Goal: Register for event/course

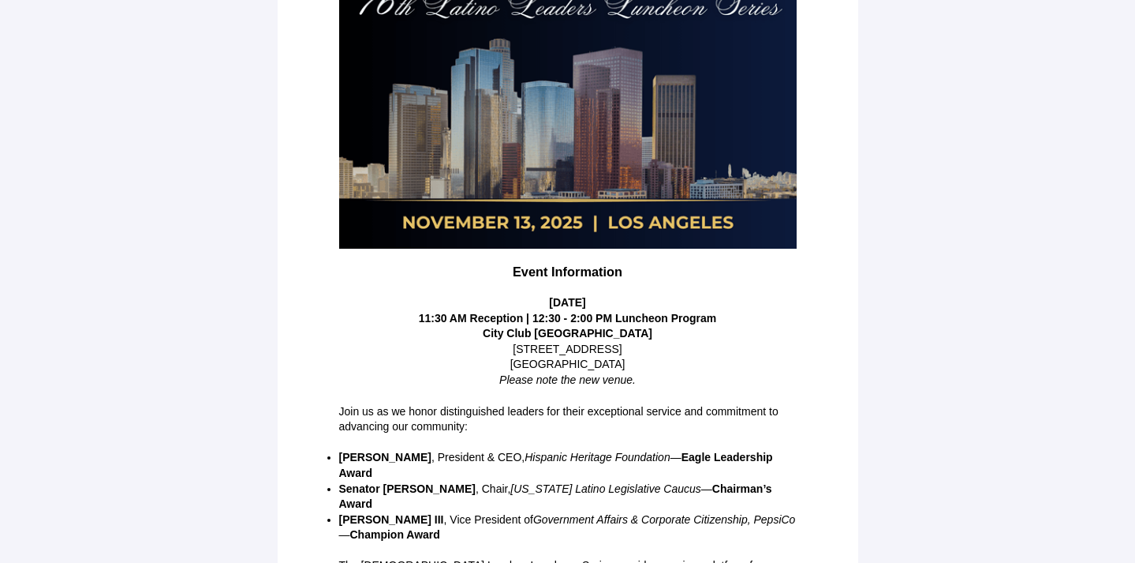
scroll to position [353, 0]
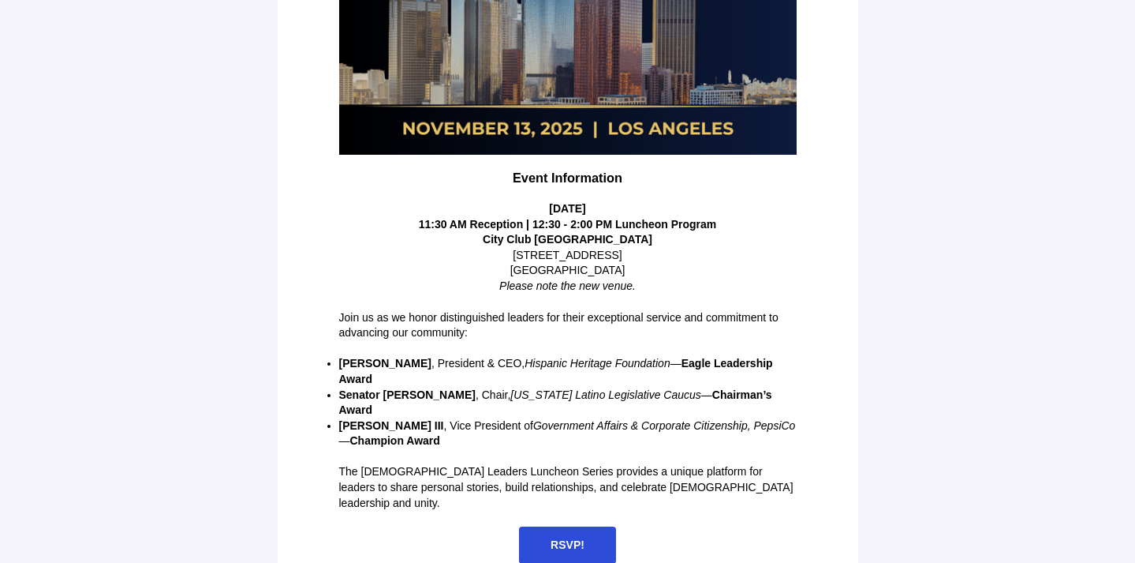
click at [584, 526] on span "RSVP!" at bounding box center [567, 544] width 97 height 37
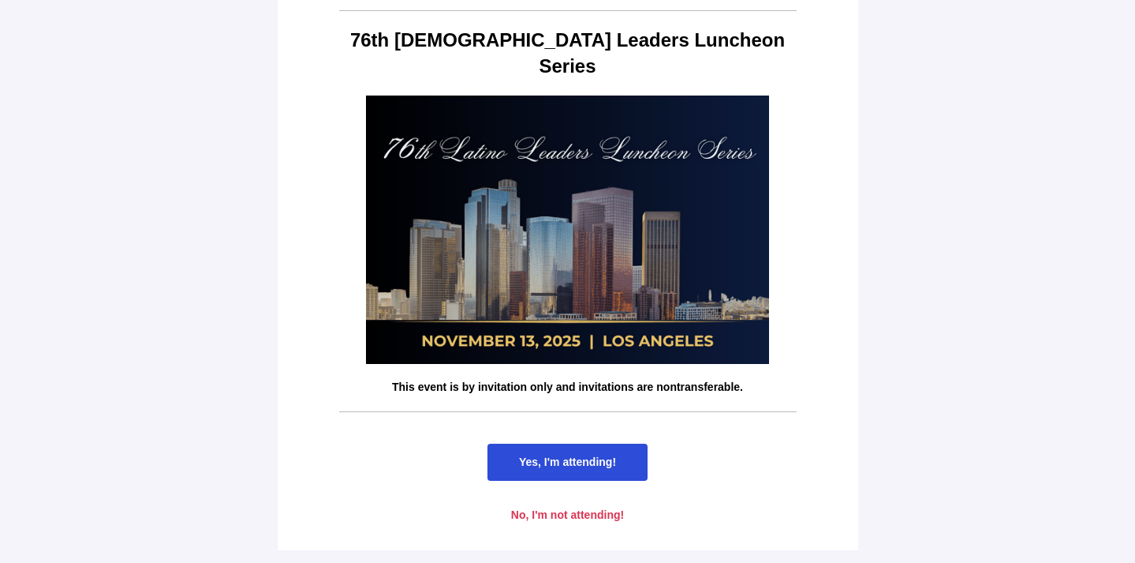
scroll to position [0, 0]
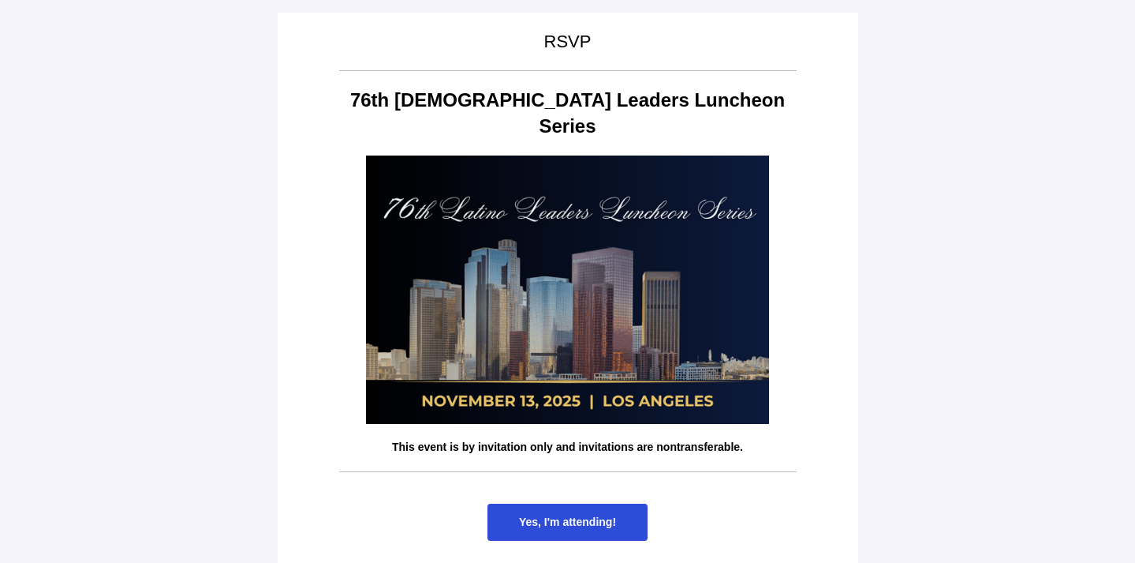
click at [559, 503] on span "Yes, I'm attending!" at bounding box center [568, 521] width 160 height 37
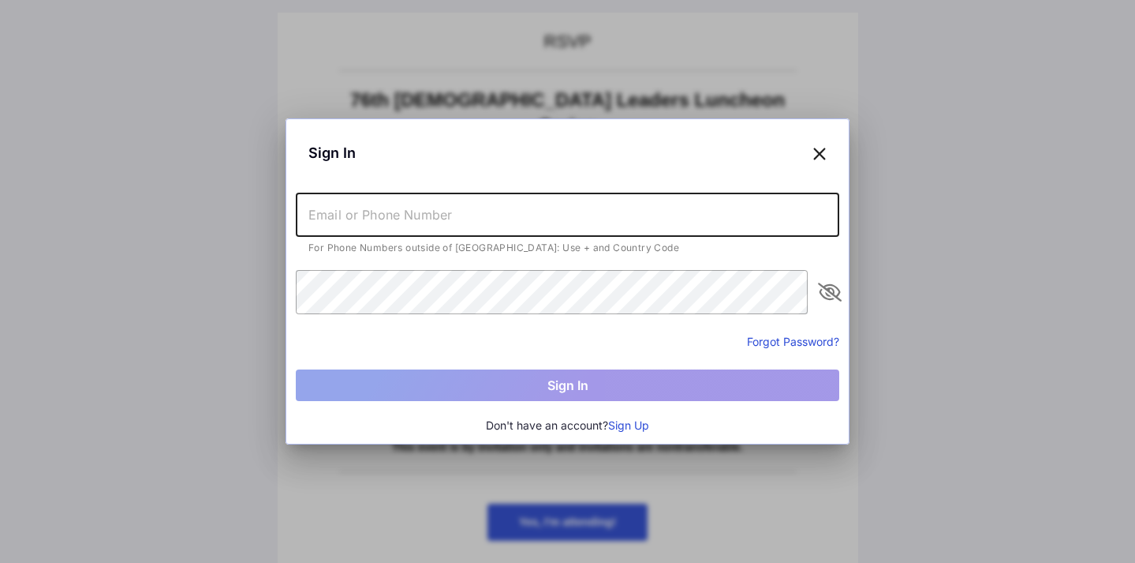
click at [514, 207] on input "text" at bounding box center [568, 215] width 544 height 44
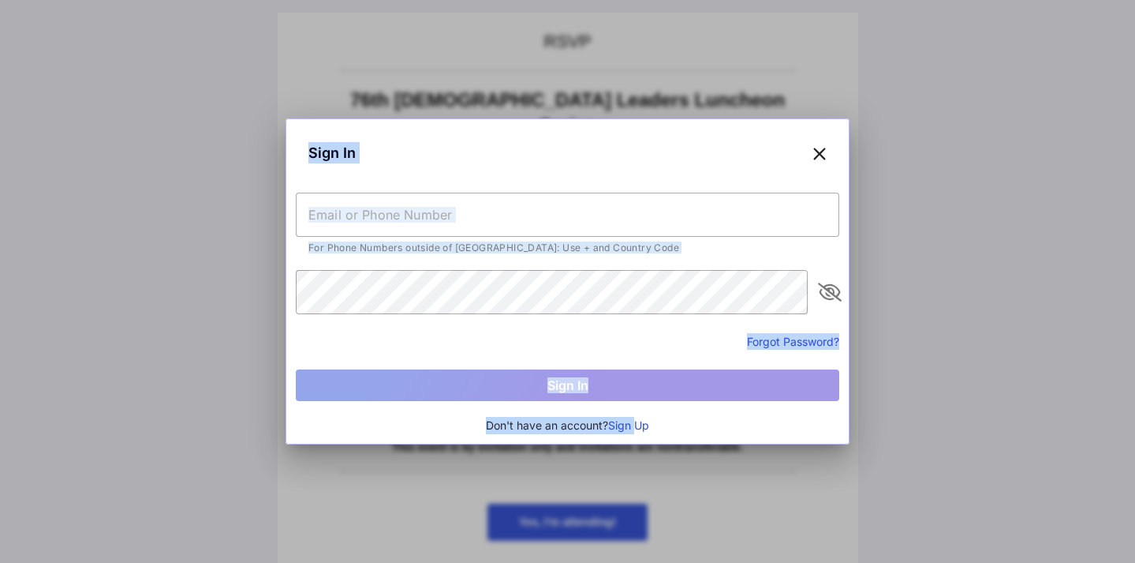
drag, startPoint x: 627, startPoint y: 438, endPoint x: 641, endPoint y: 424, distance: 19.5
click at [641, 424] on div "Sign In For Phone Numbers outside of [GEOGRAPHIC_DATA]: Use + and Country Code …" at bounding box center [567, 281] width 1135 height 563
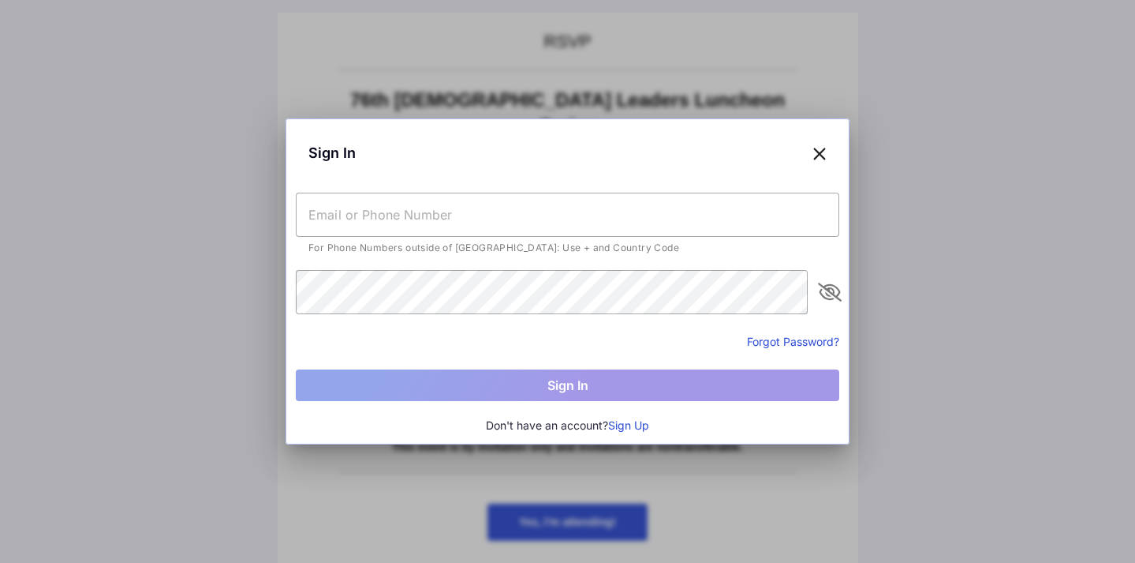
click at [731, 421] on div "Don't have an account? Sign Up" at bounding box center [568, 425] width 544 height 17
click at [627, 424] on button "Sign Up" at bounding box center [628, 425] width 41 height 17
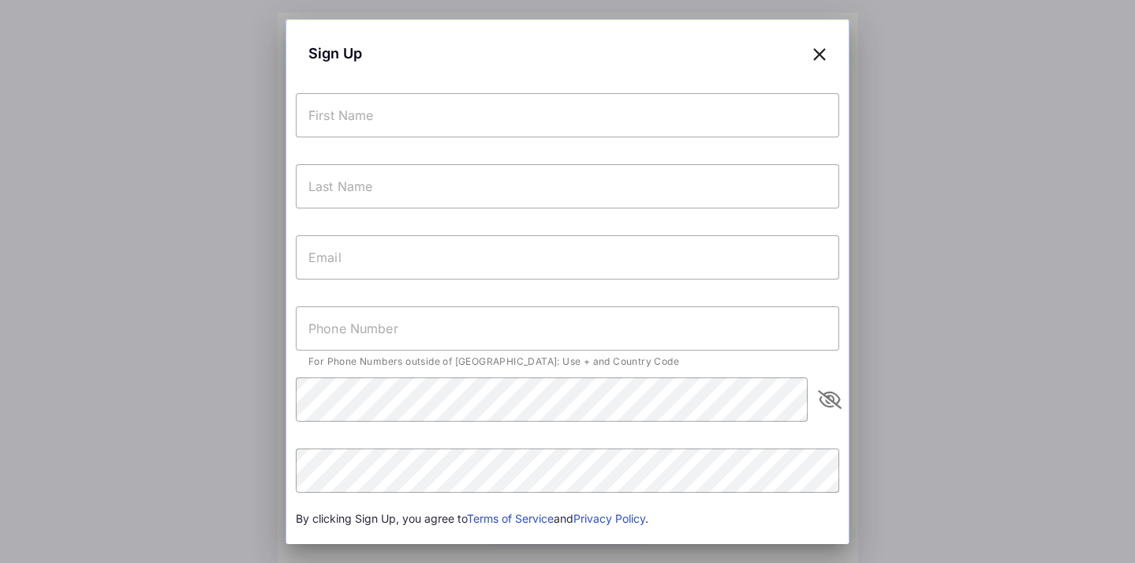
click at [820, 47] on icon at bounding box center [820, 53] width 14 height 23
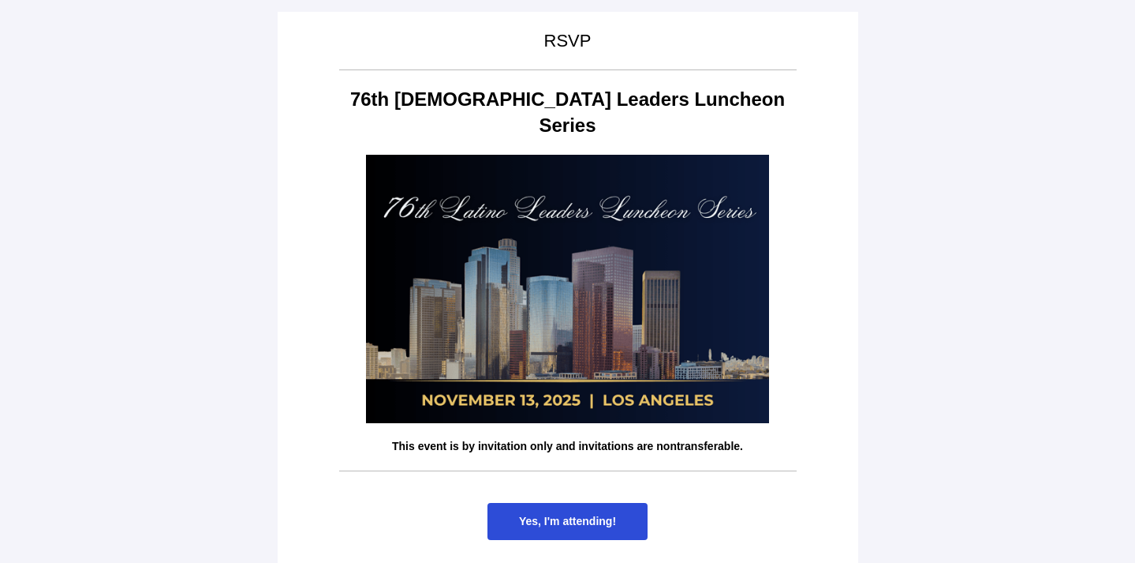
scroll to position [34, 0]
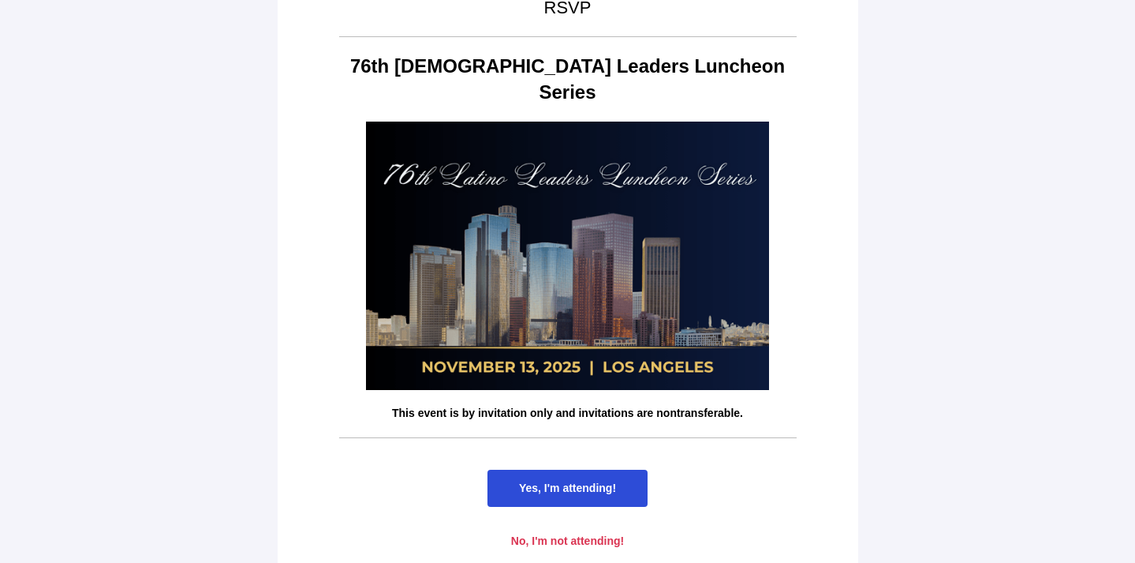
click at [579, 481] on span "Yes, I'm attending!" at bounding box center [567, 487] width 97 height 13
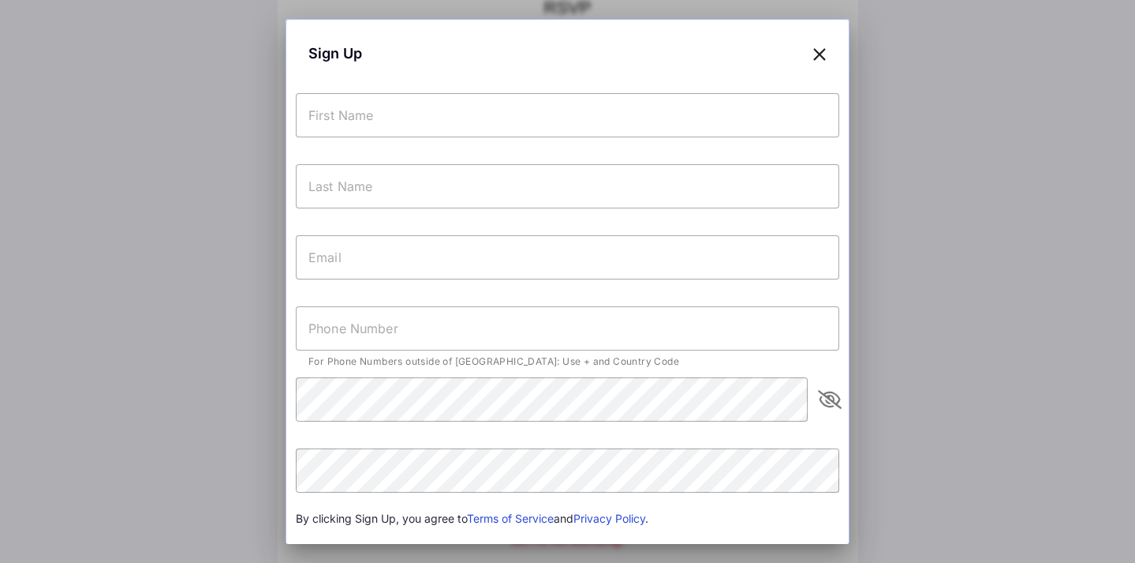
scroll to position [0, 0]
click at [666, 126] on input "text" at bounding box center [568, 115] width 544 height 44
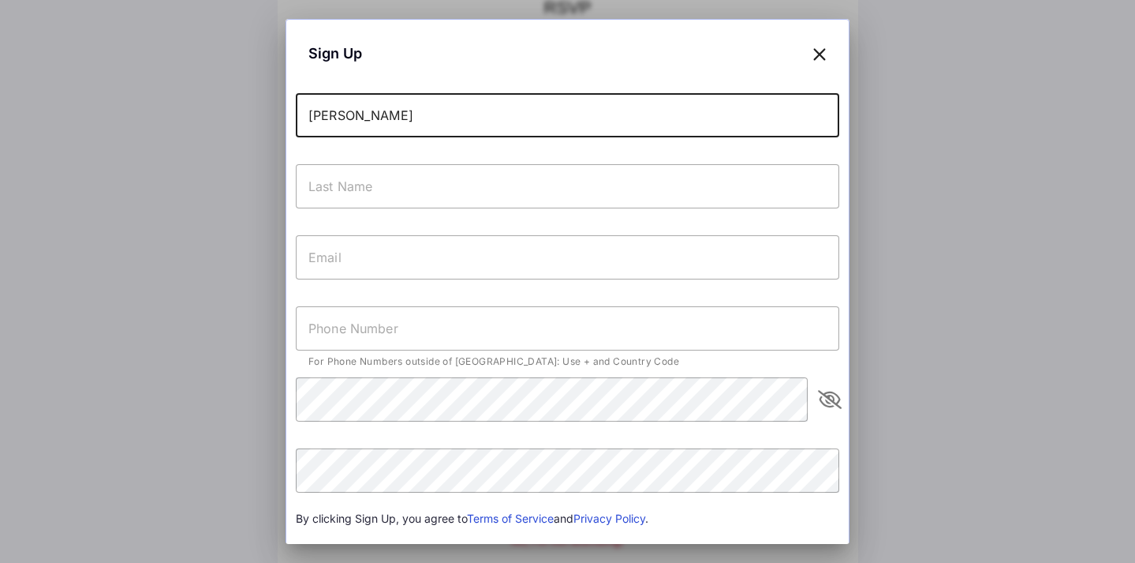
type input "[PERSON_NAME]"
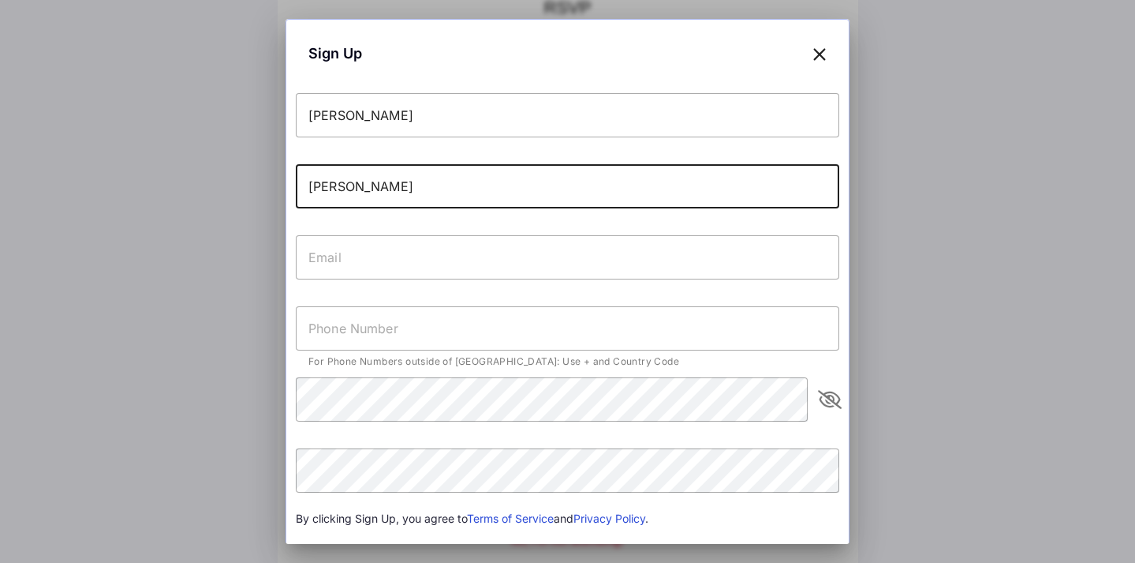
type input "[PERSON_NAME]"
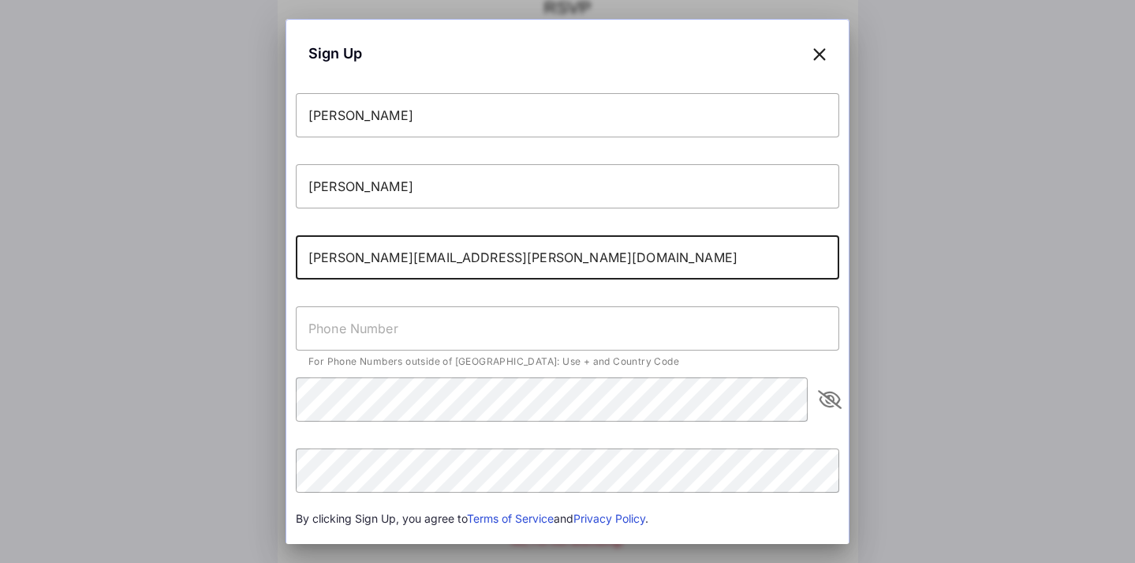
type input "[PERSON_NAME][EMAIL_ADDRESS][PERSON_NAME][DOMAIN_NAME]"
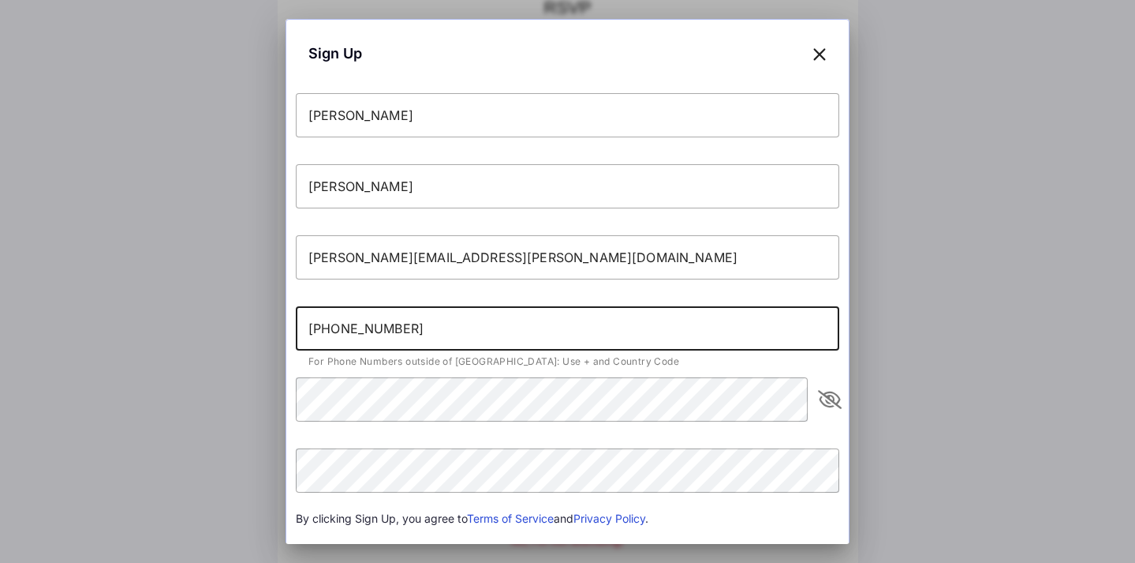
type input "[PHONE_NUMBER]"
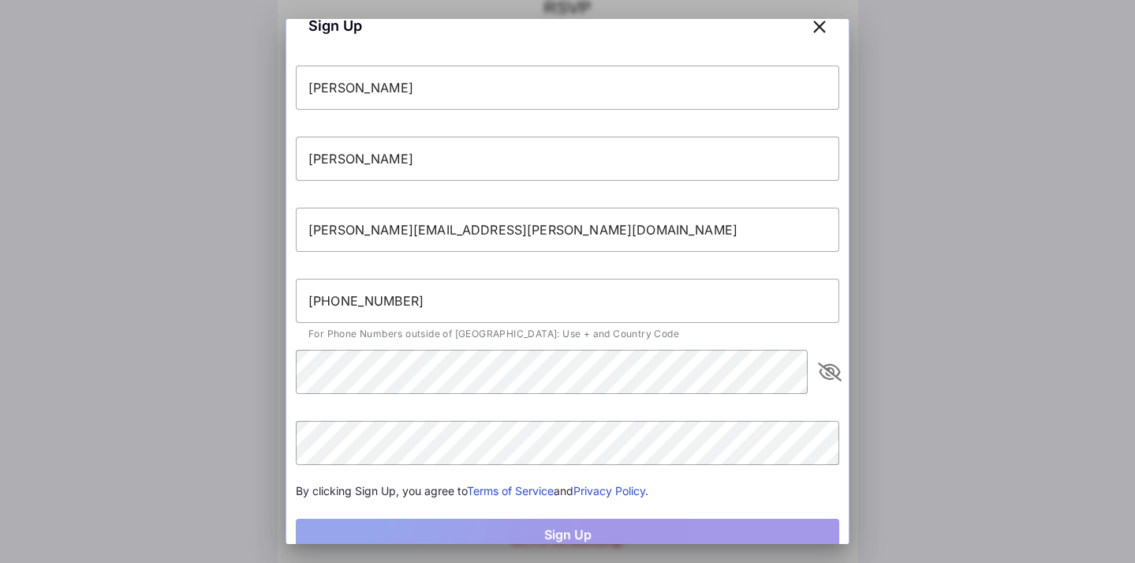
scroll to position [67, 0]
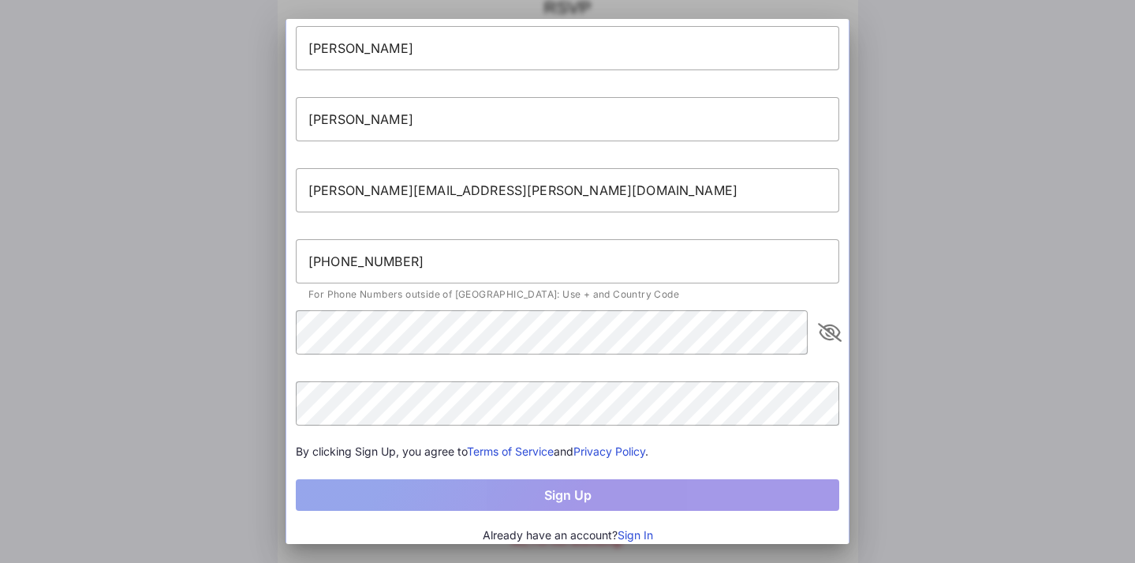
click at [830, 330] on icon "appended action" at bounding box center [830, 332] width 19 height 19
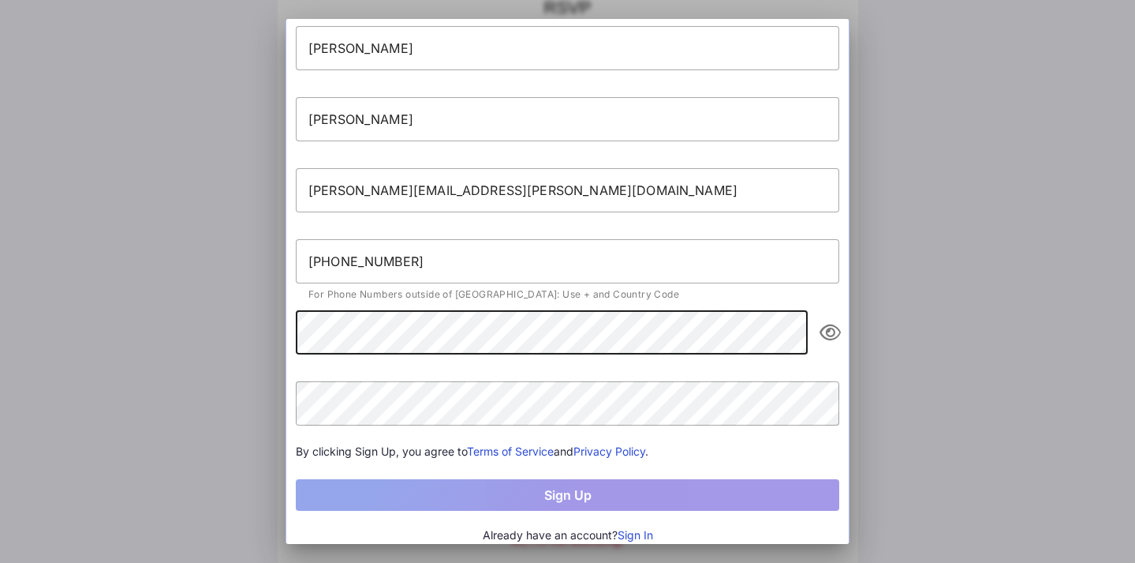
click at [178, 328] on div "Sign Up [PERSON_NAME] [PERSON_NAME][EMAIL_ADDRESS][PERSON_NAME][DOMAIN_NAME] [P…" at bounding box center [567, 281] width 1135 height 563
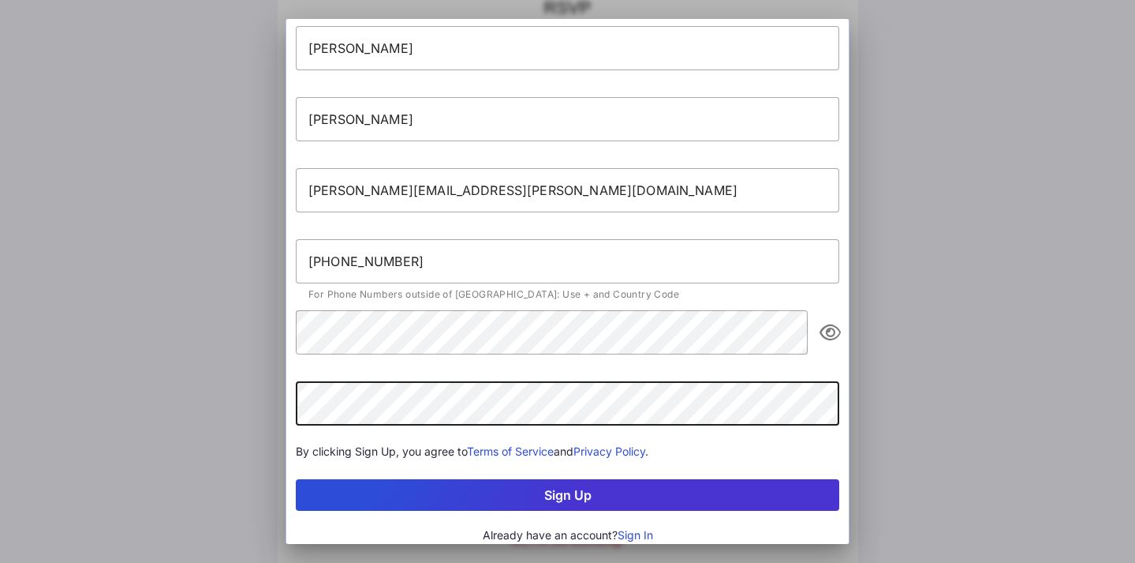
click at [593, 499] on button "Sign Up" at bounding box center [568, 495] width 544 height 32
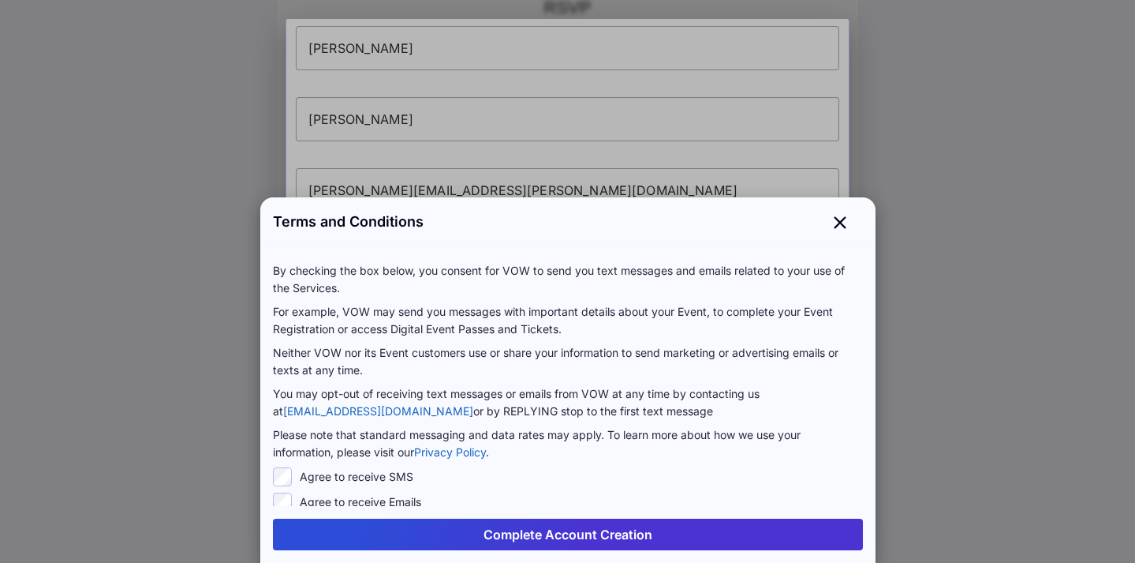
click at [679, 544] on button "Complete Account Creation" at bounding box center [568, 534] width 590 height 32
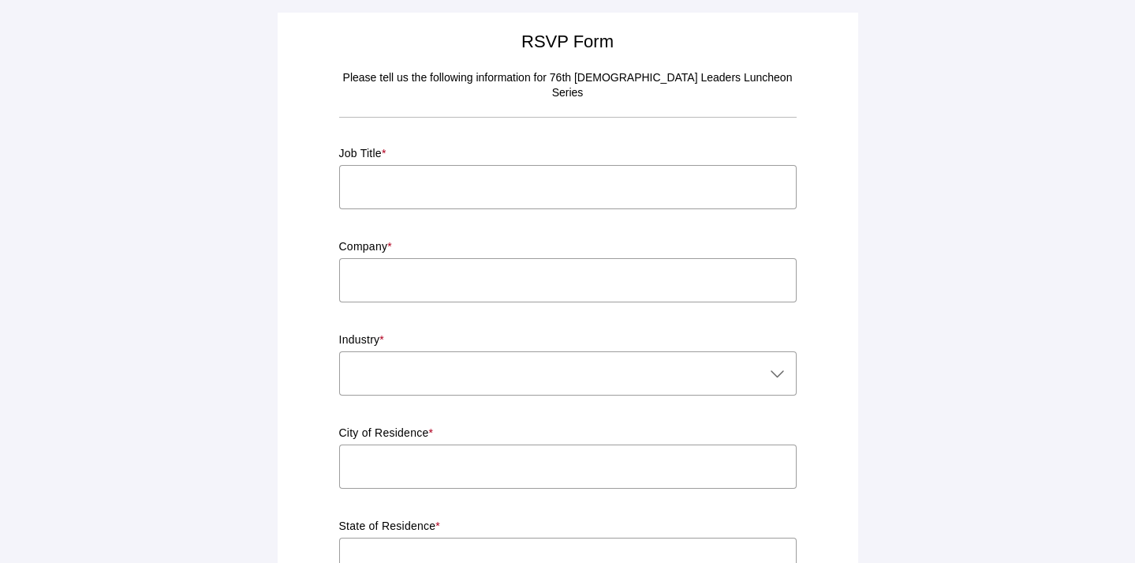
click at [460, 170] on input "text" at bounding box center [568, 187] width 458 height 44
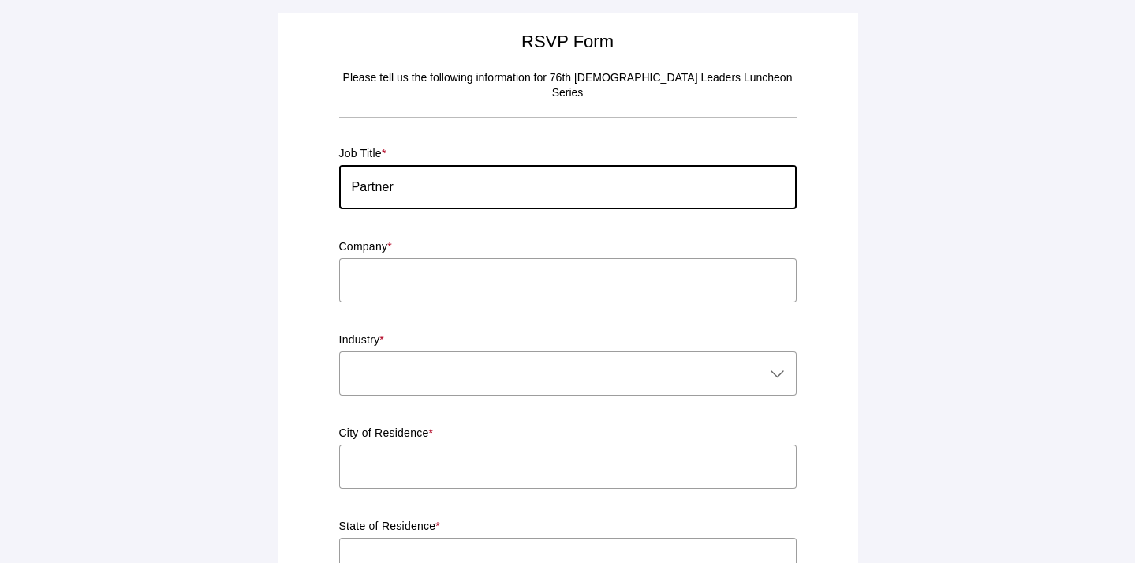
type input "Partner"
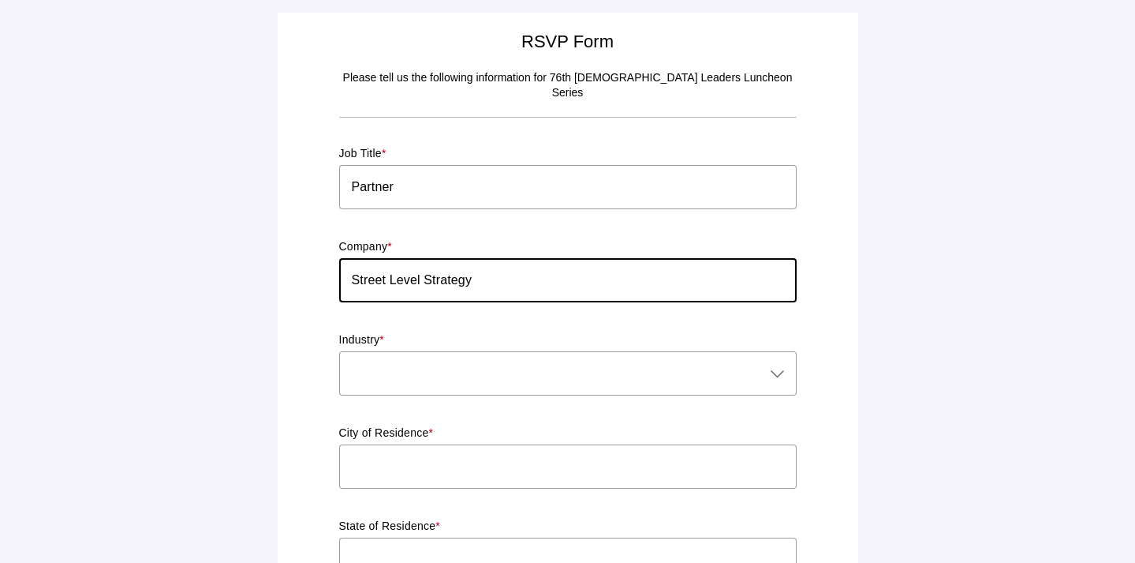
type input "Street Level Strategy"
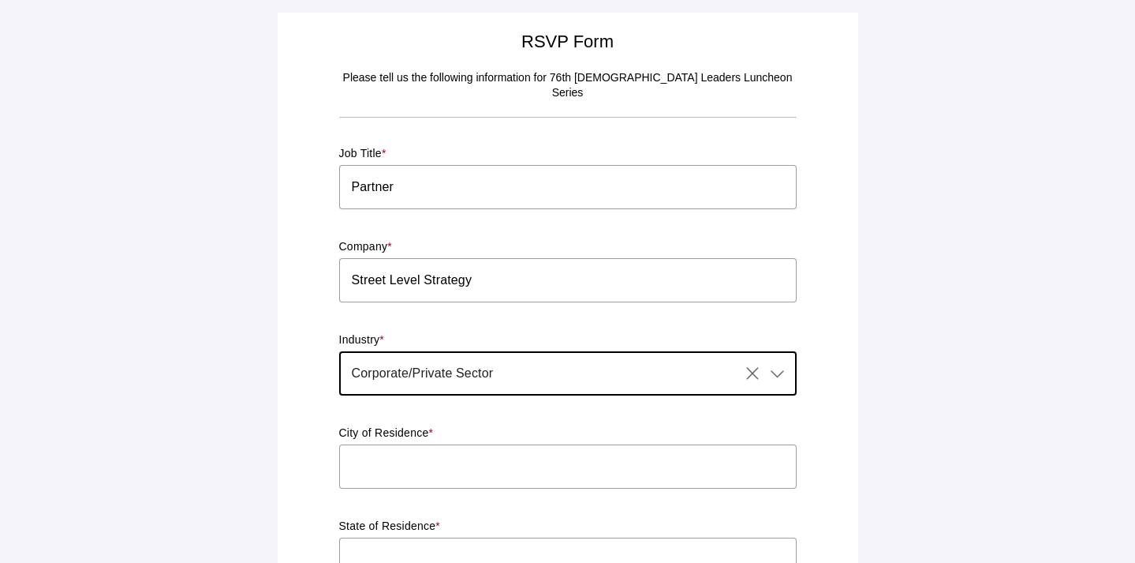
type input "Corporate/Private Sector"
click at [780, 364] on icon at bounding box center [777, 373] width 19 height 19
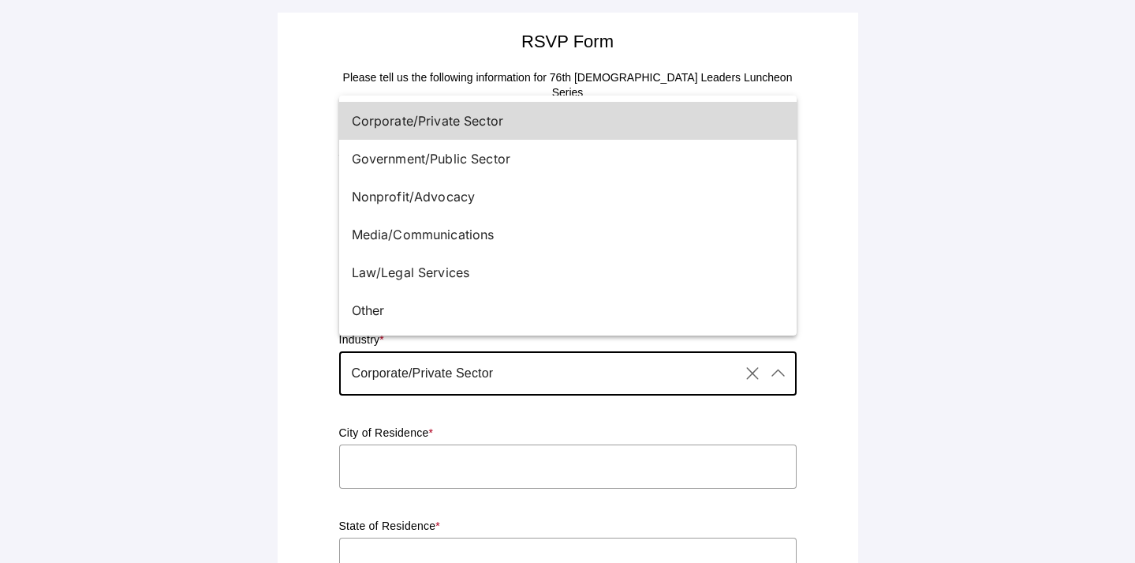
click at [501, 122] on div "Corporate/Private Sector" at bounding box center [562, 120] width 420 height 19
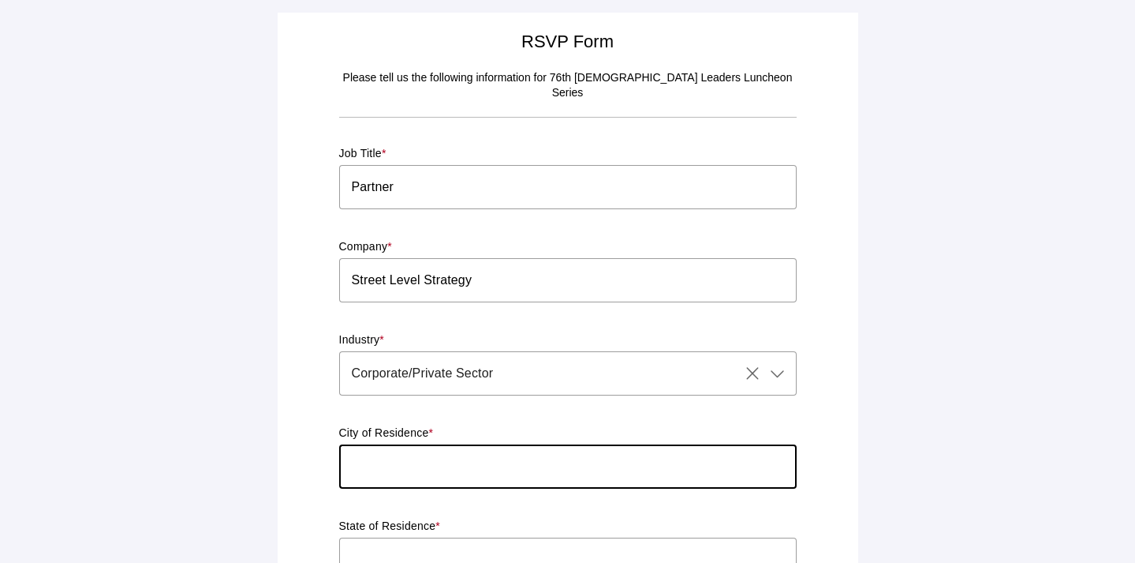
click at [407, 456] on input "text" at bounding box center [568, 466] width 458 height 44
type input "Altadena"
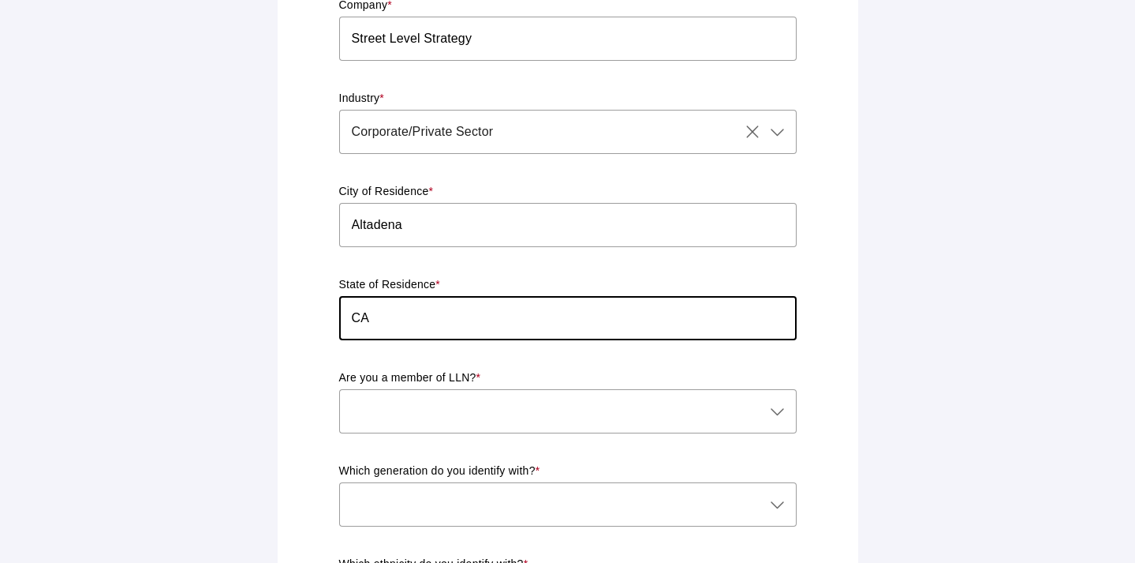
scroll to position [267, 0]
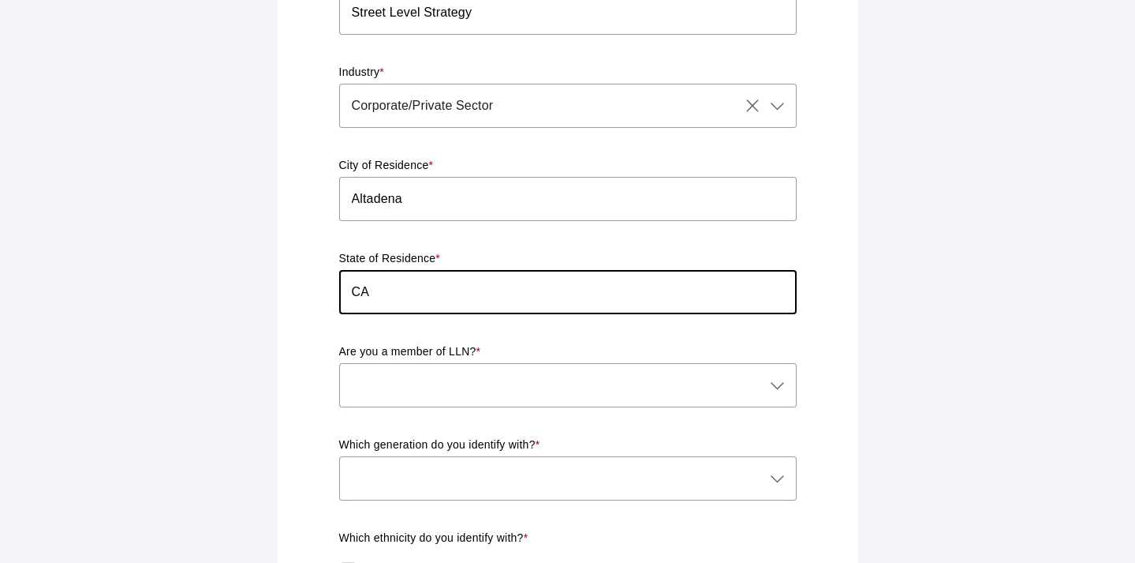
type input "CA"
click at [534, 370] on div at bounding box center [552, 385] width 426 height 44
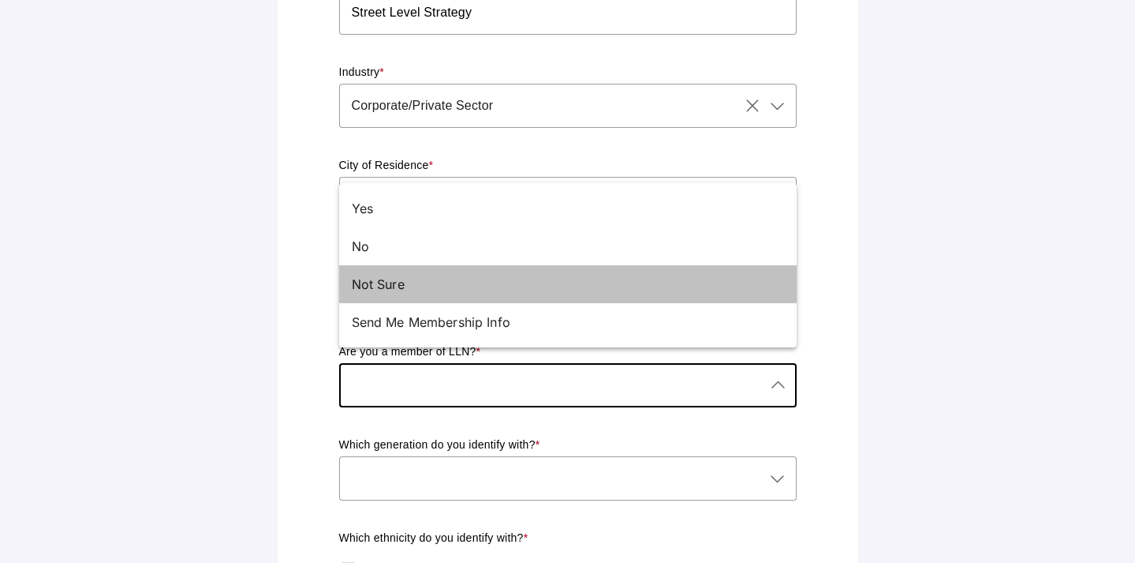
click at [446, 281] on div "Not Sure" at bounding box center [562, 284] width 420 height 19
type input "Not Sure"
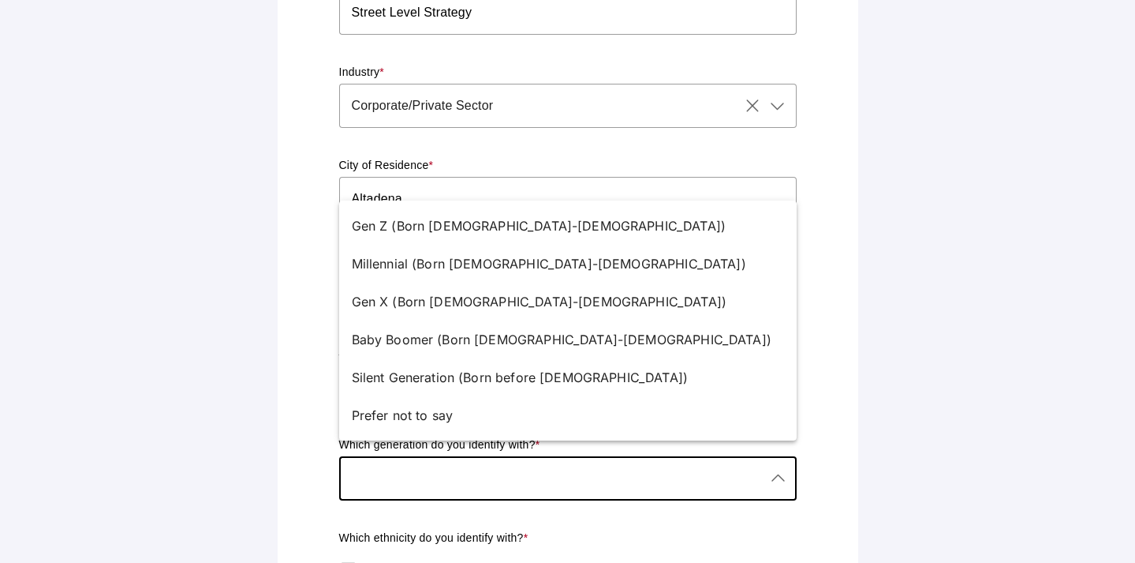
click at [505, 468] on div at bounding box center [552, 478] width 426 height 44
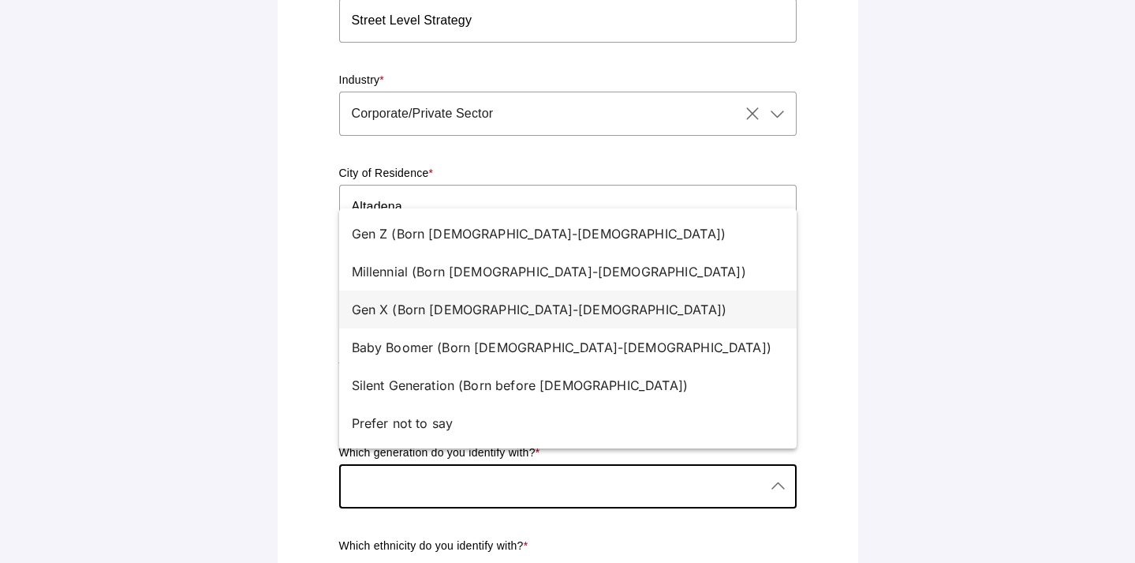
scroll to position [266, 0]
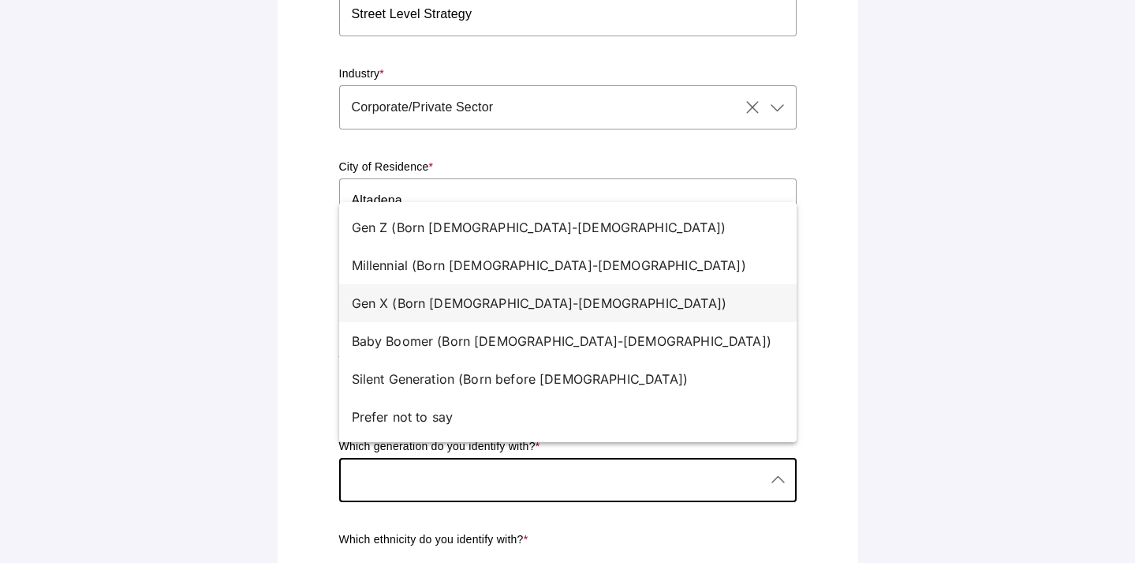
click at [409, 310] on div "Gen X (Born [DEMOGRAPHIC_DATA]-[DEMOGRAPHIC_DATA])" at bounding box center [562, 303] width 420 height 19
type input "Gen X (Born [DEMOGRAPHIC_DATA]-[DEMOGRAPHIC_DATA])"
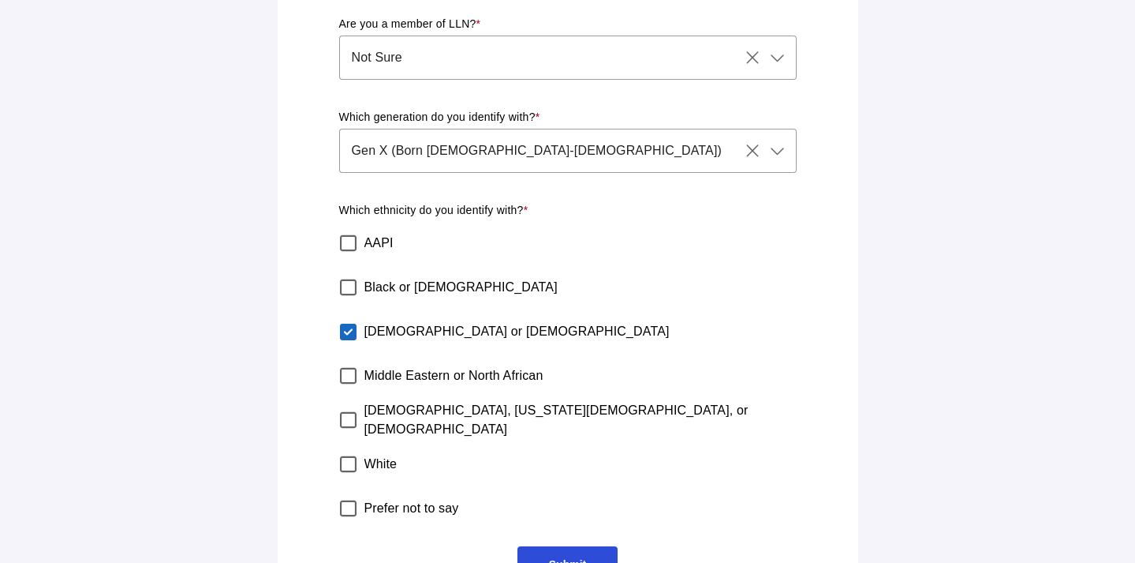
scroll to position [630, 0]
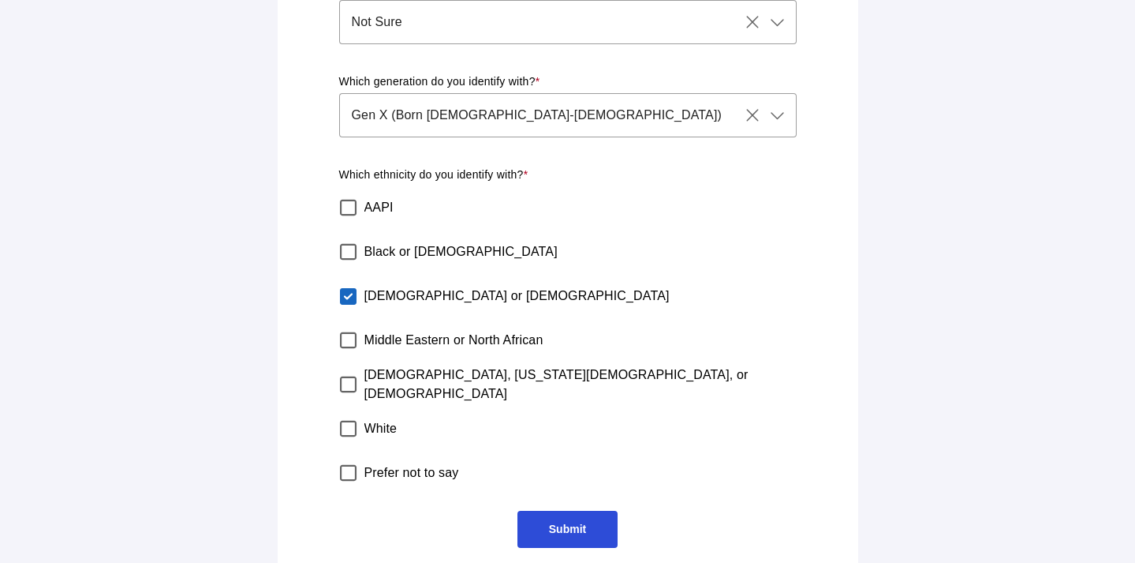
click at [588, 510] on span "Submit" at bounding box center [568, 528] width 100 height 37
